Goal: Information Seeking & Learning: Compare options

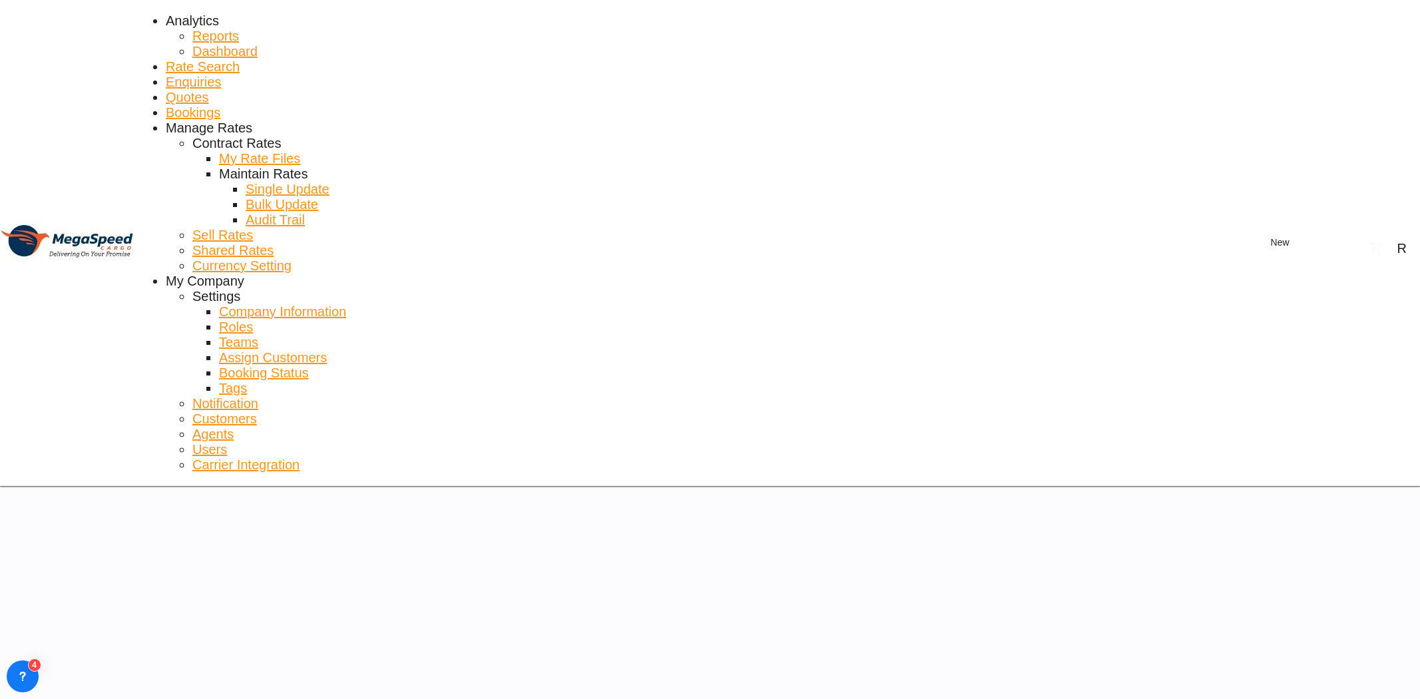
click at [240, 59] on link "Rate Search" at bounding box center [203, 66] width 74 height 15
click at [234, 59] on link "Rate Search" at bounding box center [203, 66] width 74 height 15
click at [221, 75] on link "Enquiries" at bounding box center [193, 82] width 55 height 15
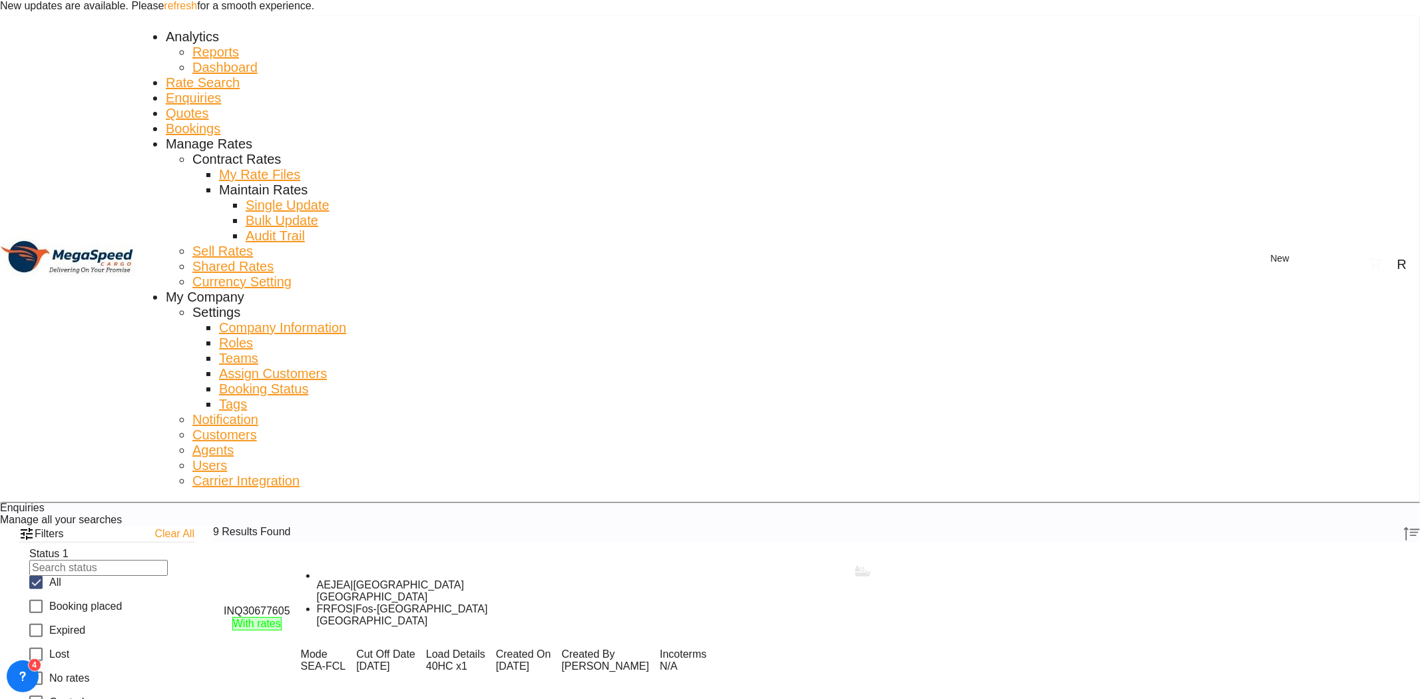
click at [197, 11] on link "refresh" at bounding box center [180, 5] width 33 height 11
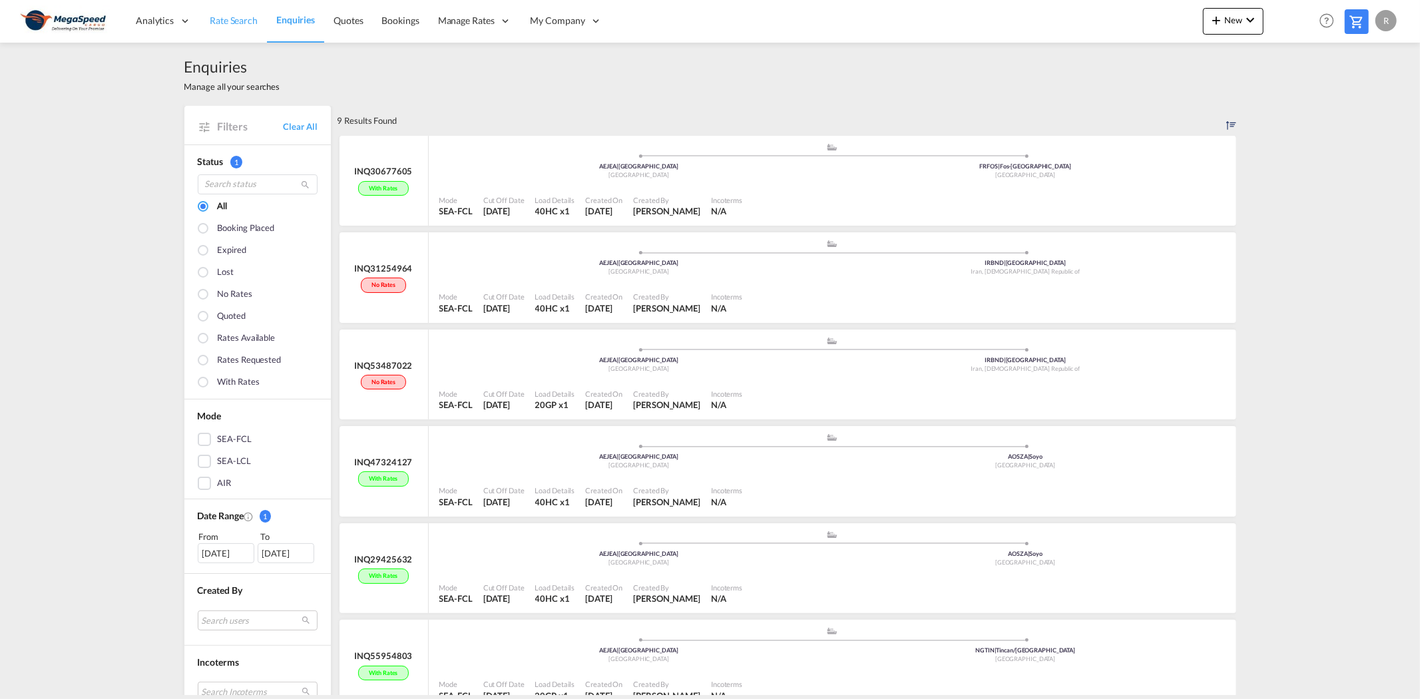
click at [224, 17] on span "Rate Search" at bounding box center [234, 20] width 48 height 11
